Goal: Information Seeking & Learning: Learn about a topic

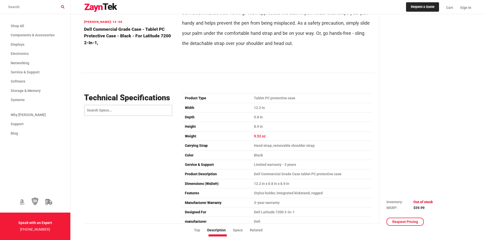
scroll to position [355, 0]
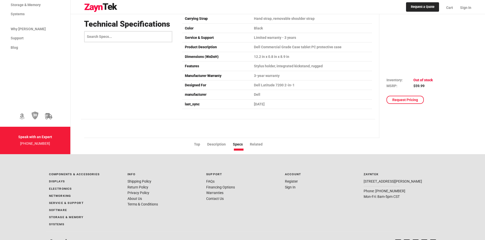
click at [239, 141] on li "Specs" at bounding box center [241, 144] width 17 height 6
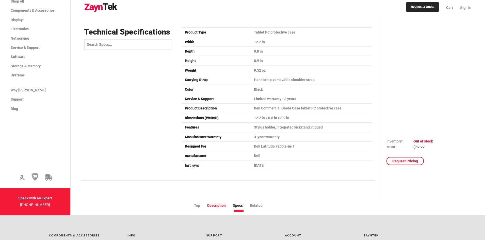
click at [220, 203] on li "Description" at bounding box center [220, 206] width 26 height 6
